Goal: Information Seeking & Learning: Learn about a topic

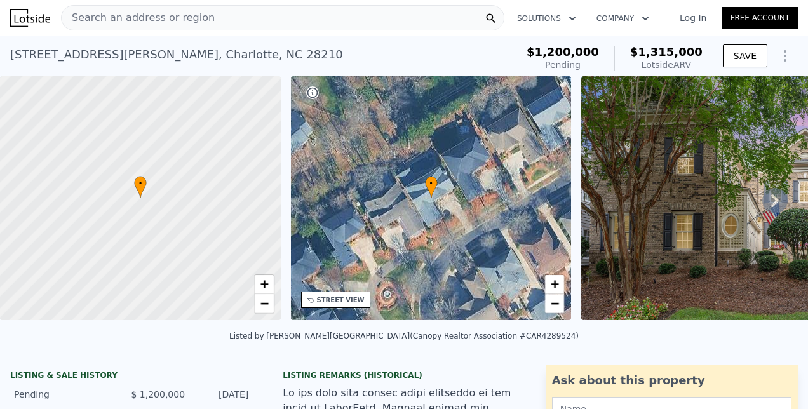
click at [156, 22] on span "Search an address or region" at bounding box center [138, 17] width 153 height 15
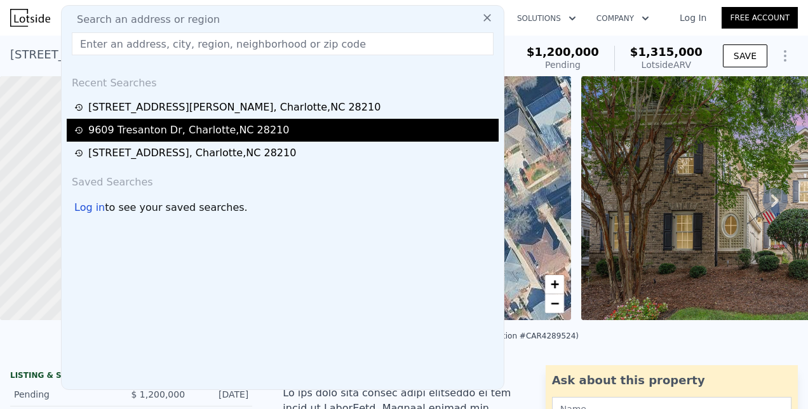
click at [151, 124] on div "[STREET_ADDRESS]" at bounding box center [188, 130] width 201 height 15
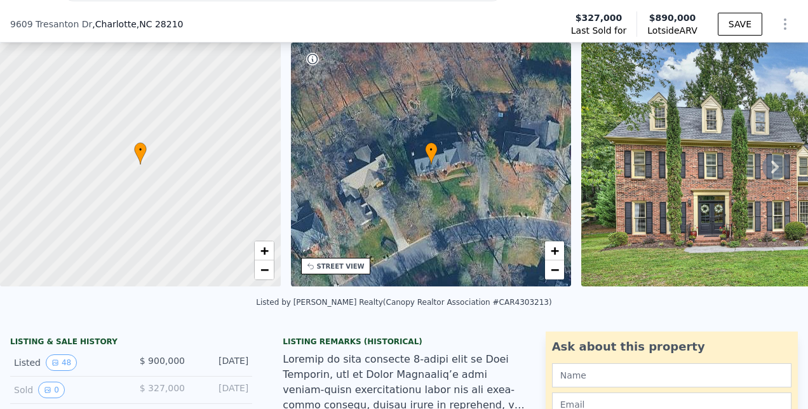
scroll to position [152, 0]
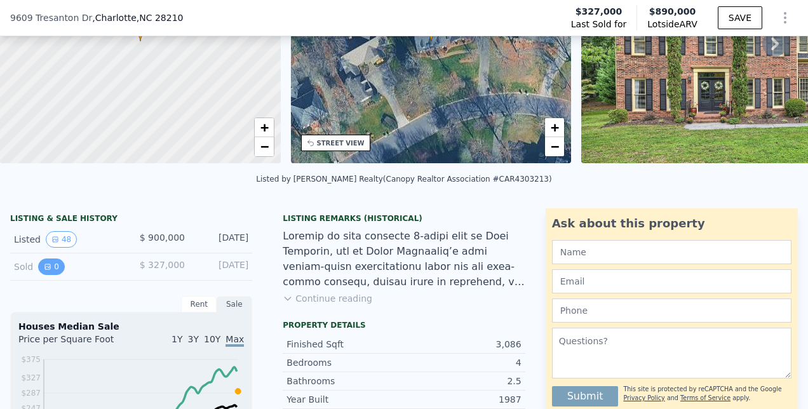
click at [47, 269] on icon "View historical data" at bounding box center [47, 266] width 5 height 5
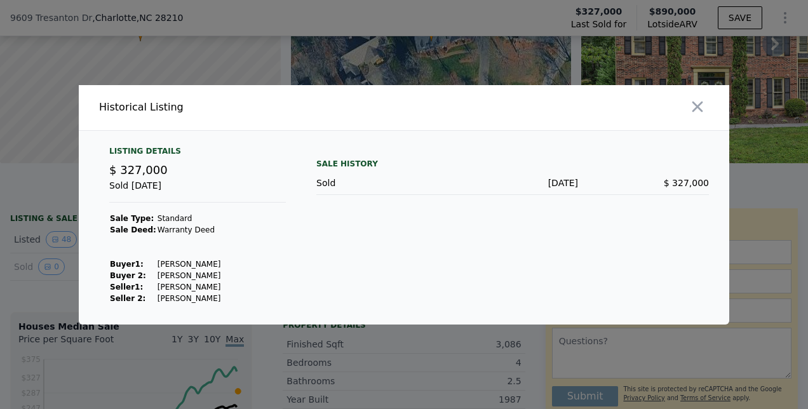
click at [51, 291] on div at bounding box center [404, 204] width 808 height 409
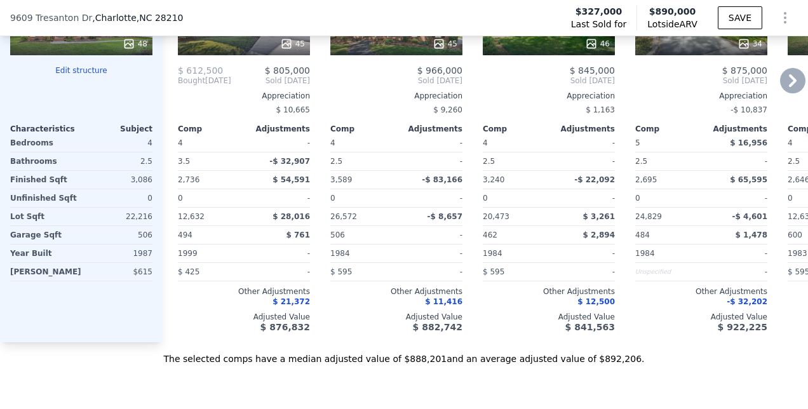
scroll to position [1680, 0]
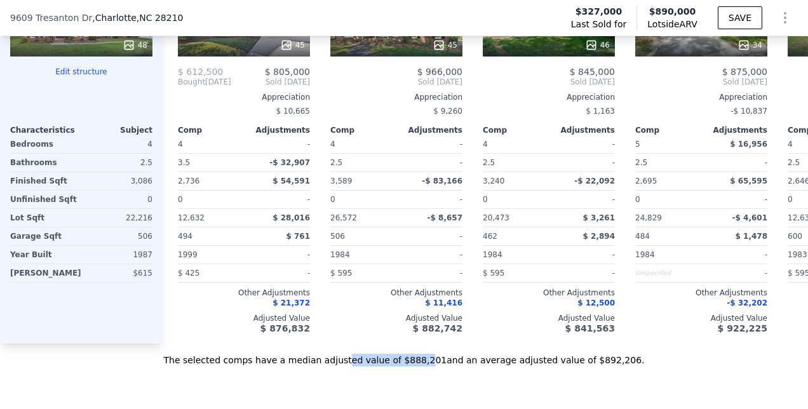
drag, startPoint x: 356, startPoint y: 355, endPoint x: 424, endPoint y: 356, distance: 67.9
click at [424, 356] on div "The selected comps have a median adjusted value of $888,201 and an average adju…" at bounding box center [404, 355] width 808 height 23
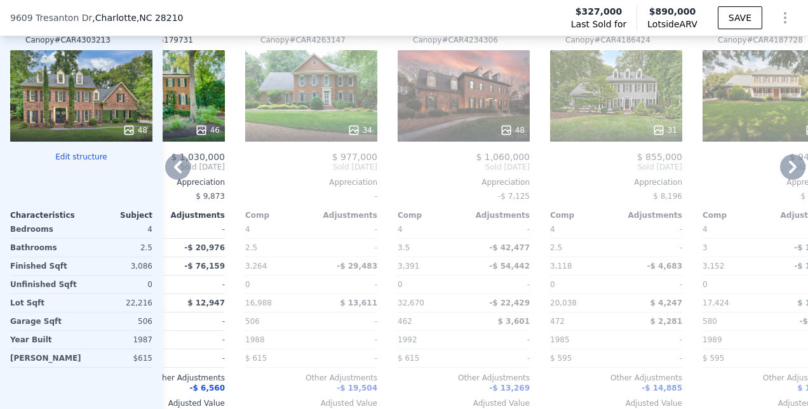
scroll to position [1553, 0]
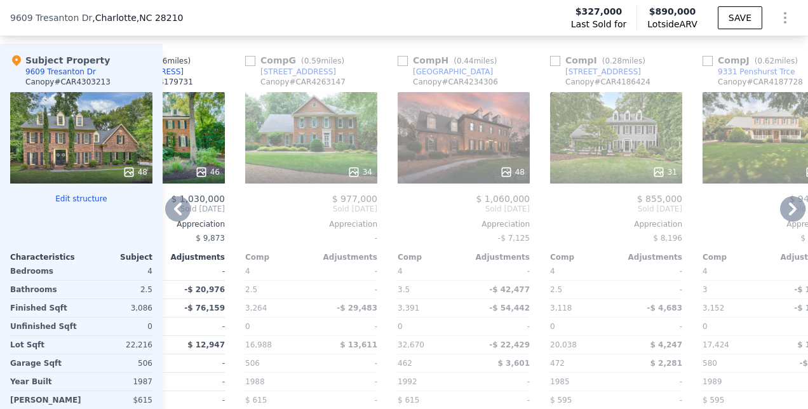
drag, startPoint x: 579, startPoint y: 100, endPoint x: 580, endPoint y: 72, distance: 28.6
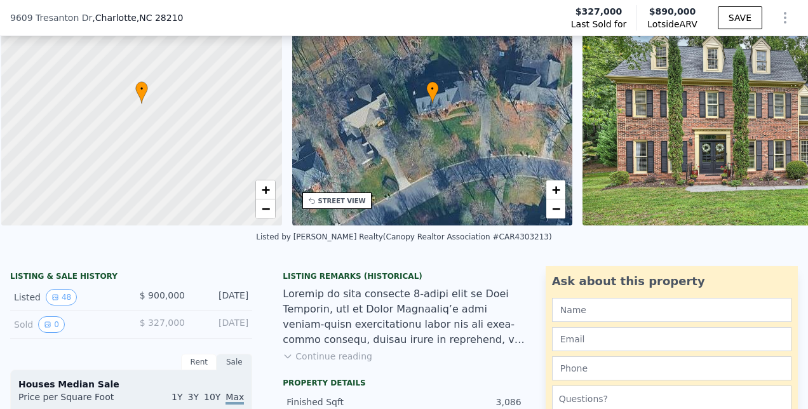
scroll to position [0, 5]
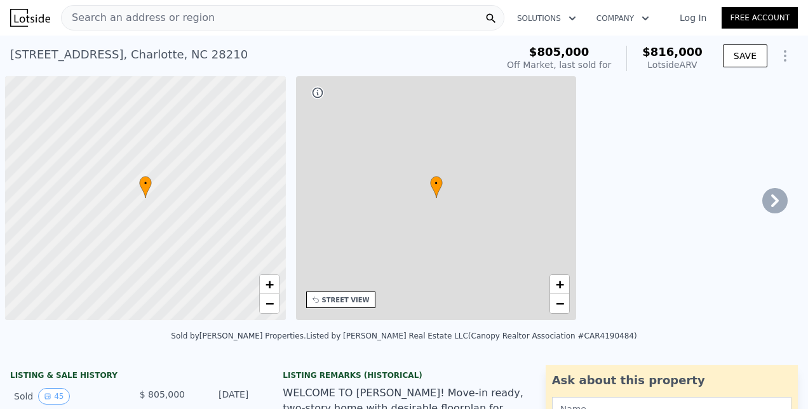
scroll to position [0, 5]
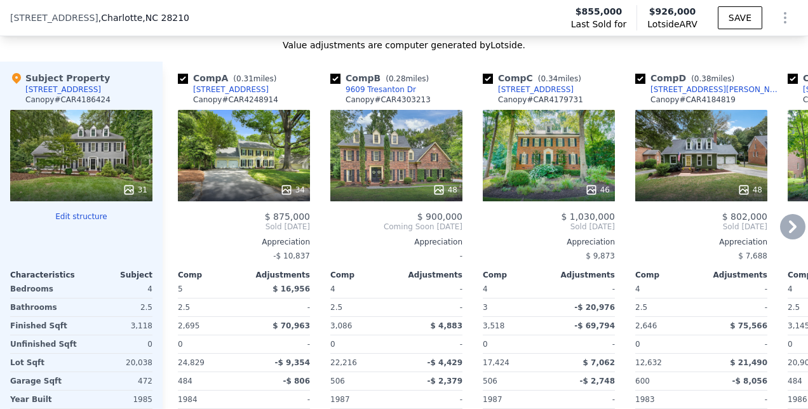
scroll to position [1446, 0]
click at [442, 232] on span "Coming Soon Sep 2025" at bounding box center [396, 227] width 132 height 10
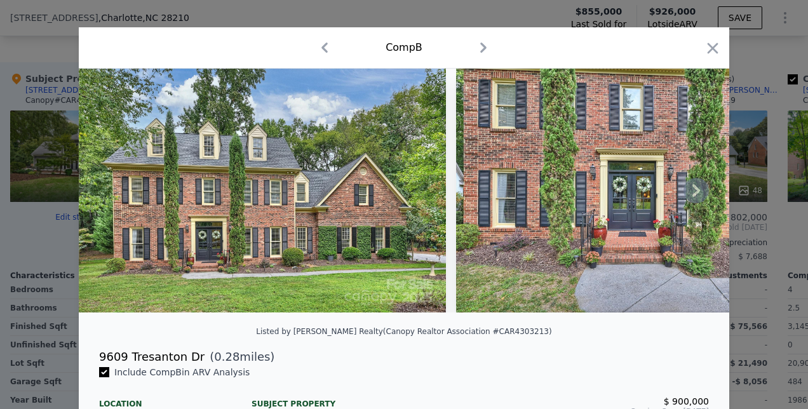
scroll to position [8, 0]
